Goal: Find specific page/section: Find specific page/section

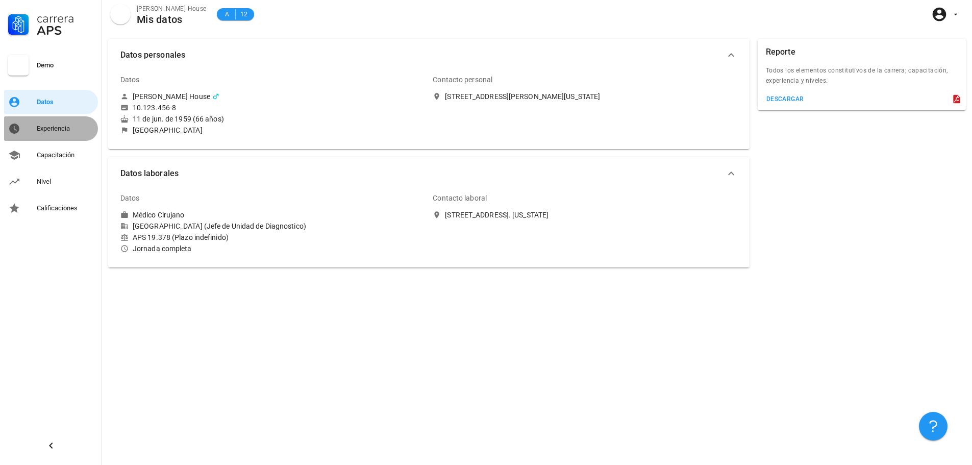
click at [75, 129] on div "Experiencia" at bounding box center [65, 128] width 57 height 8
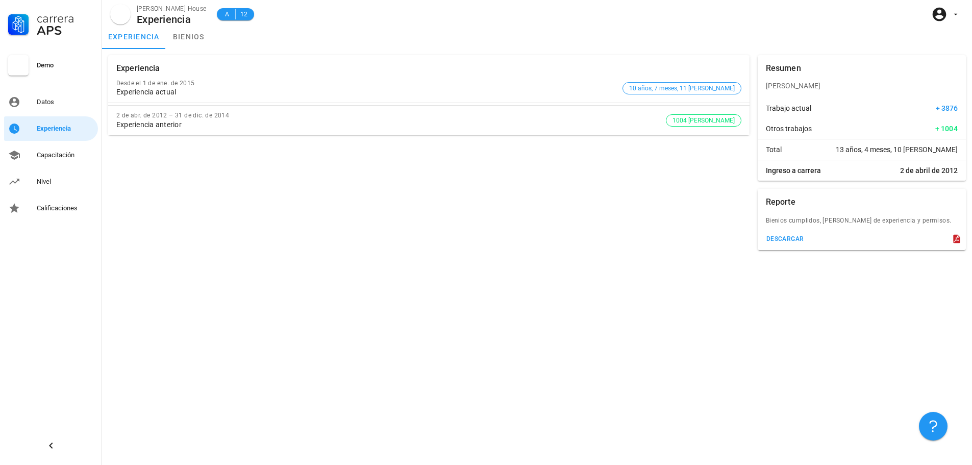
click at [395, 265] on div "Experiencia Desde el 1 de ene. de 2015 Experiencia actual 10 años, 7 meses, 11 …" at bounding box center [537, 257] width 870 height 416
click at [187, 42] on link "bienios" at bounding box center [189, 36] width 46 height 24
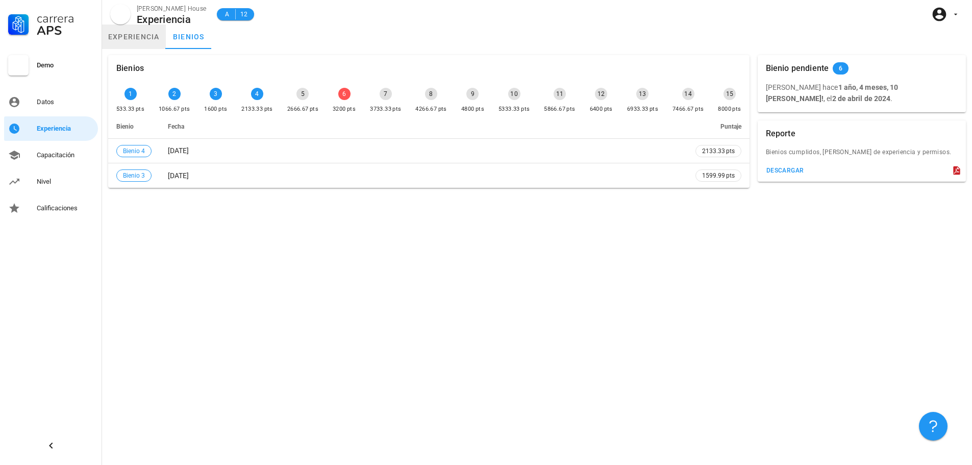
click at [158, 39] on link "experiencia" at bounding box center [134, 36] width 64 height 24
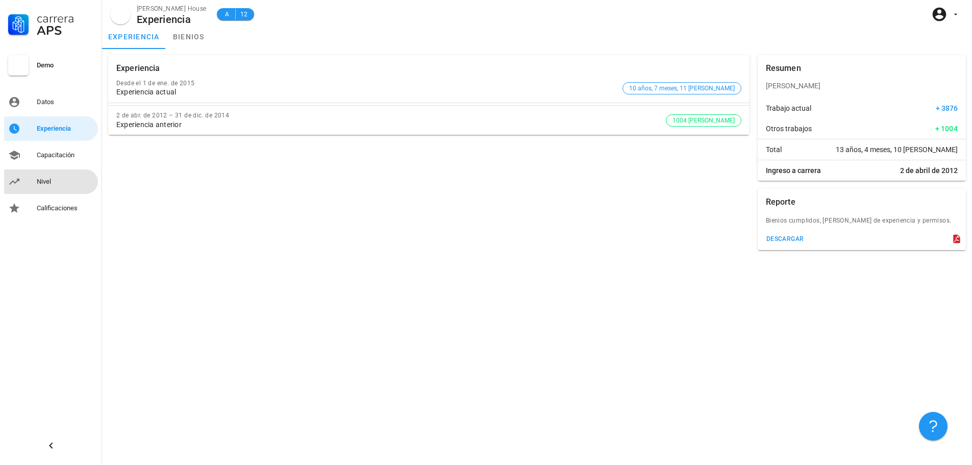
click at [47, 180] on div "Nivel" at bounding box center [65, 182] width 57 height 8
